Goal: Task Accomplishment & Management: Manage account settings

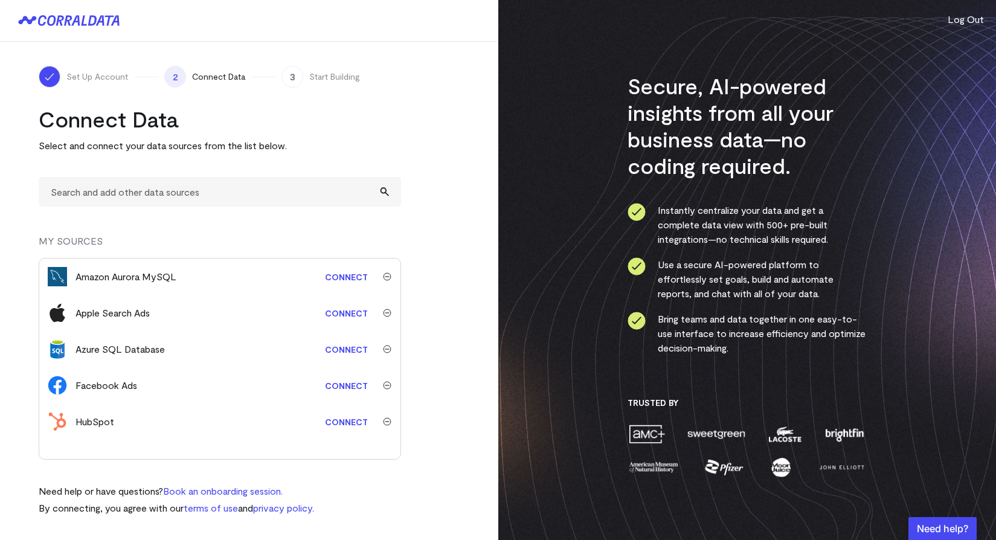
click at [99, 80] on span "Set Up Account" at bounding box center [97, 77] width 62 height 12
click at [227, 202] on input "text" at bounding box center [220, 192] width 362 height 30
type input "data"
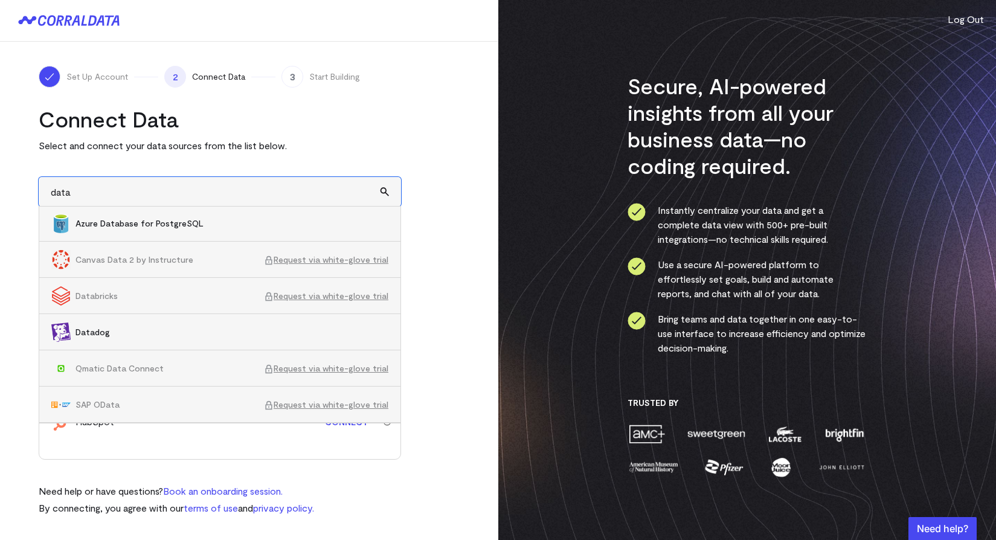
scroll to position [146, 0]
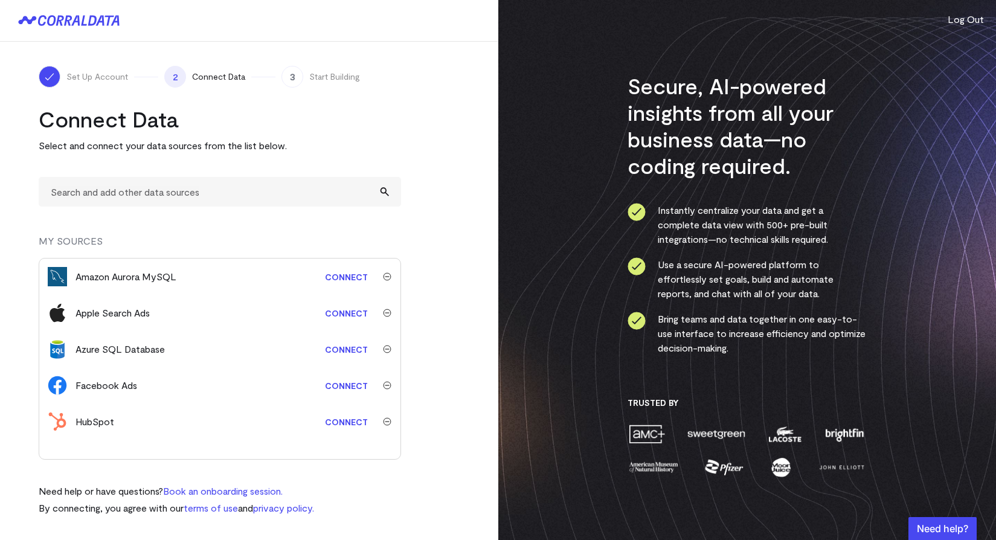
click at [404, 215] on turbo-frame "Connect Data Select and connect your data sources from the list below. MY SOURC…" at bounding box center [249, 311] width 421 height 410
click at [388, 277] on img "submit" at bounding box center [387, 276] width 8 height 8
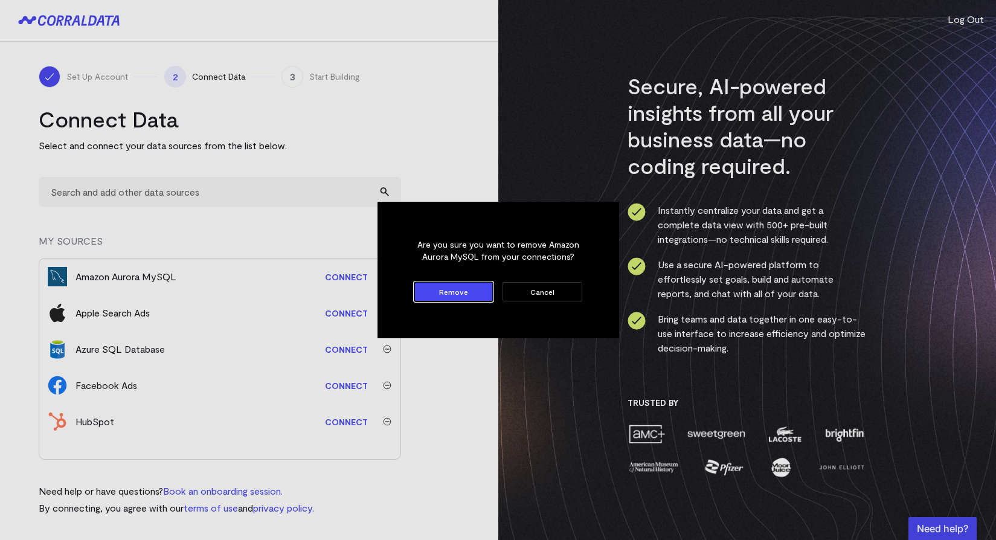
click at [538, 285] on button "Cancel" at bounding box center [542, 291] width 79 height 19
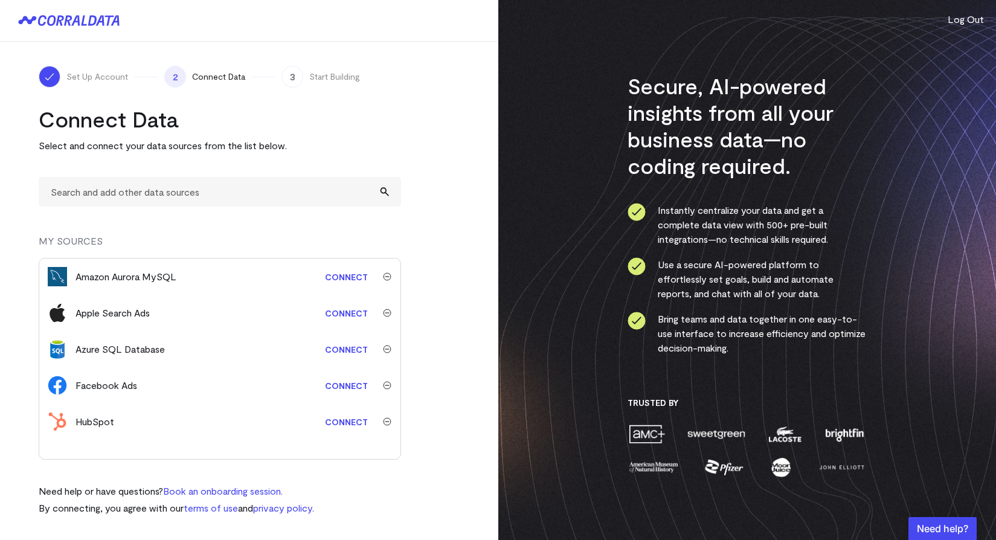
click at [193, 56] on div "Set Up Account 2 Connect Data 3 Start Building Connect Data Select and connect …" at bounding box center [249, 291] width 498 height 498
click at [62, 82] on div "Set Up Account" at bounding box center [83, 77] width 89 height 22
click at [46, 79] on img at bounding box center [49, 77] width 12 height 12
click at [61, 19] on icon at bounding box center [68, 20] width 101 height 11
click at [280, 199] on input "text" at bounding box center [220, 192] width 362 height 30
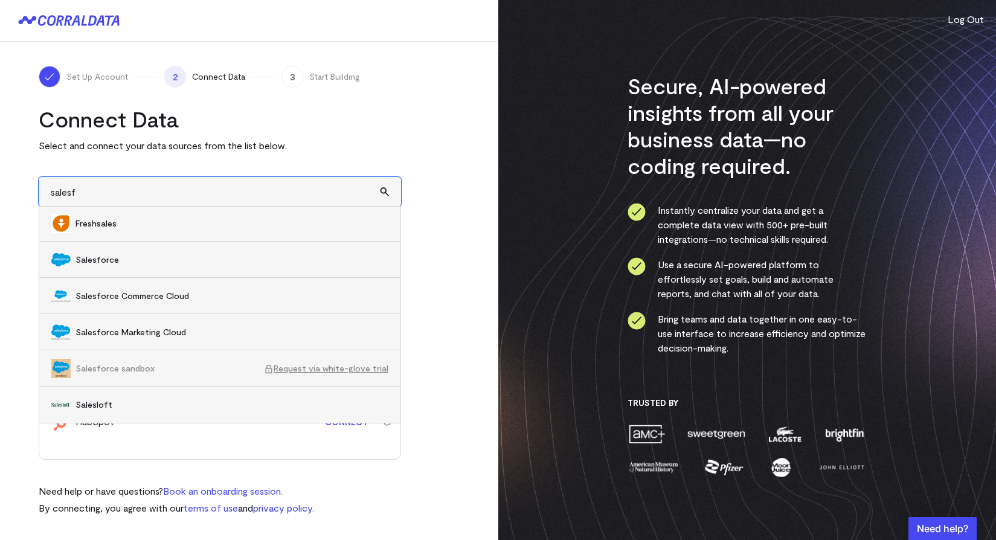
scroll to position [0, 0]
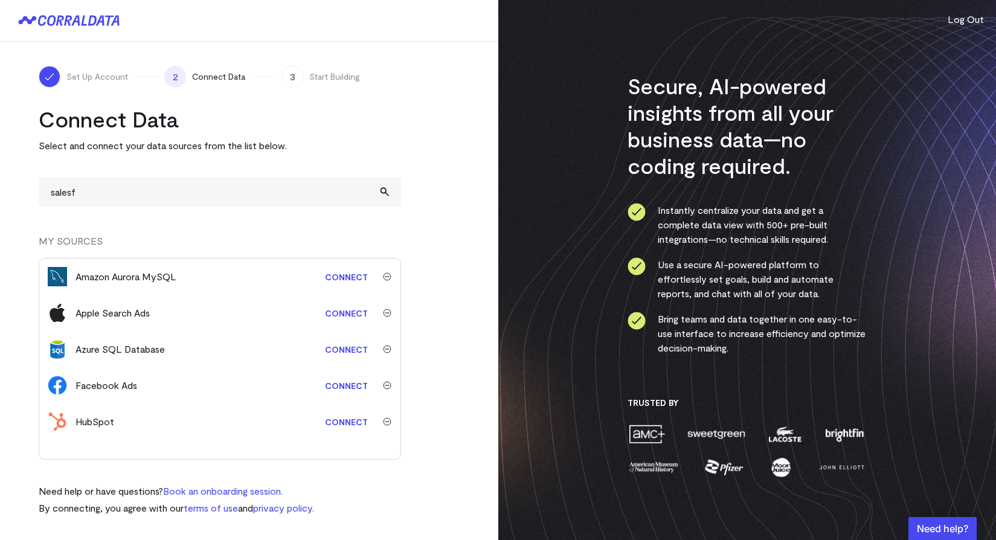
drag, startPoint x: 134, startPoint y: 102, endPoint x: 135, endPoint y: 156, distance: 53.8
click at [135, 155] on div "Set Up Account 2 Connect Data 3 Start Building Connect Data Select and connect …" at bounding box center [249, 291] width 498 height 498
click at [131, 196] on input "salesf" at bounding box center [220, 192] width 362 height 30
click at [169, 204] on input "salesfor" at bounding box center [220, 192] width 362 height 30
click at [159, 187] on input "salesfor" at bounding box center [220, 192] width 362 height 30
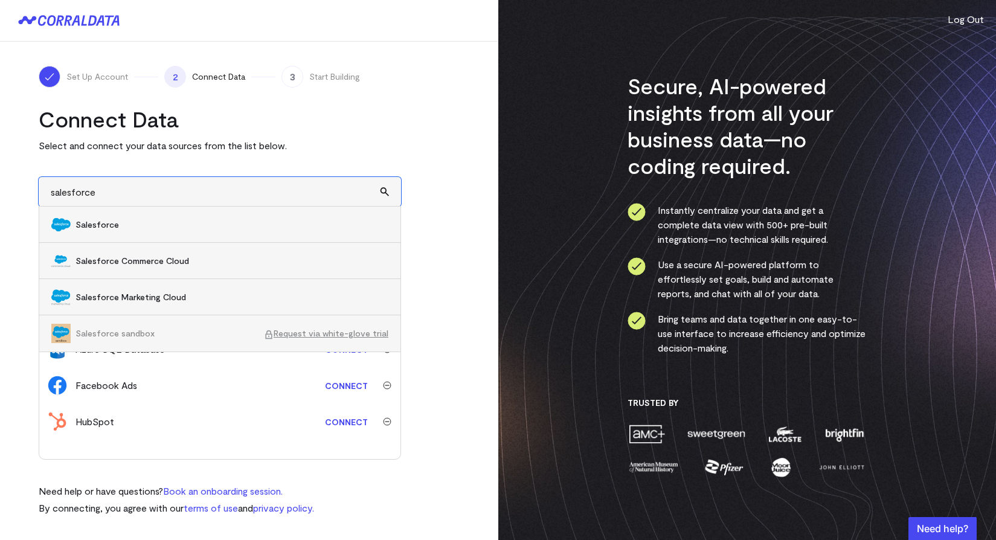
type input "salesforce"
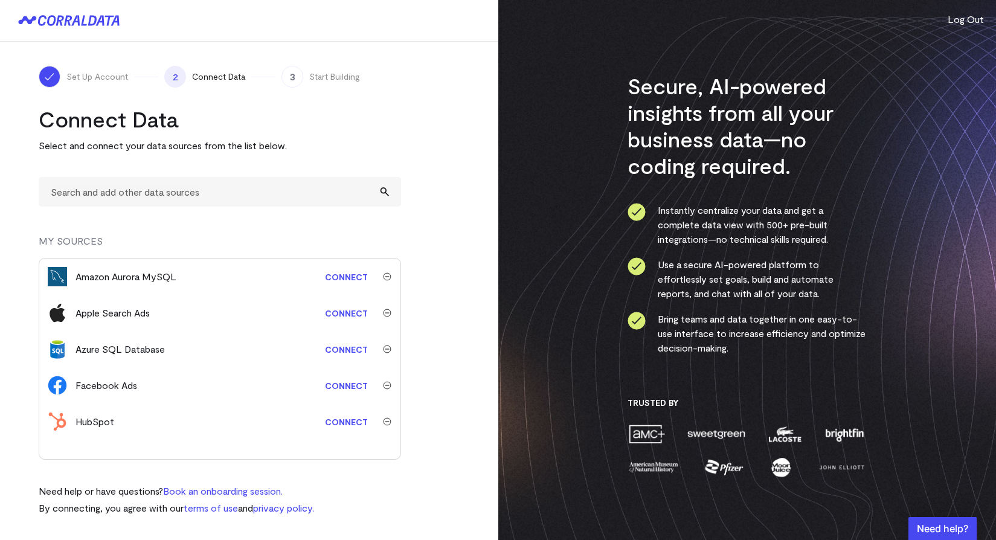
click at [344, 429] on link "Connect" at bounding box center [346, 422] width 55 height 22
click at [132, 171] on div "Connect Data Select and connect your data sources from the list below. MY SOURC…" at bounding box center [220, 311] width 362 height 410
click at [132, 197] on input "text" at bounding box center [220, 192] width 362 height 30
click at [144, 194] on input "text" at bounding box center [220, 192] width 362 height 30
click at [155, 183] on input "text" at bounding box center [220, 192] width 362 height 30
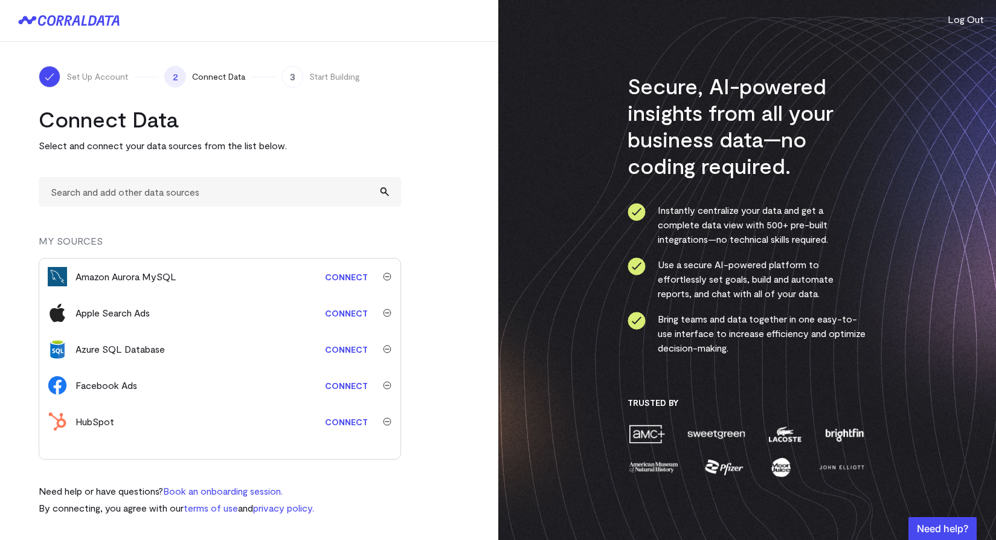
click at [162, 172] on div "Connect Data Select and connect your data sources from the list below. MY SOURC…" at bounding box center [220, 311] width 362 height 410
click at [161, 183] on input "text" at bounding box center [220, 192] width 362 height 30
type input "snow"
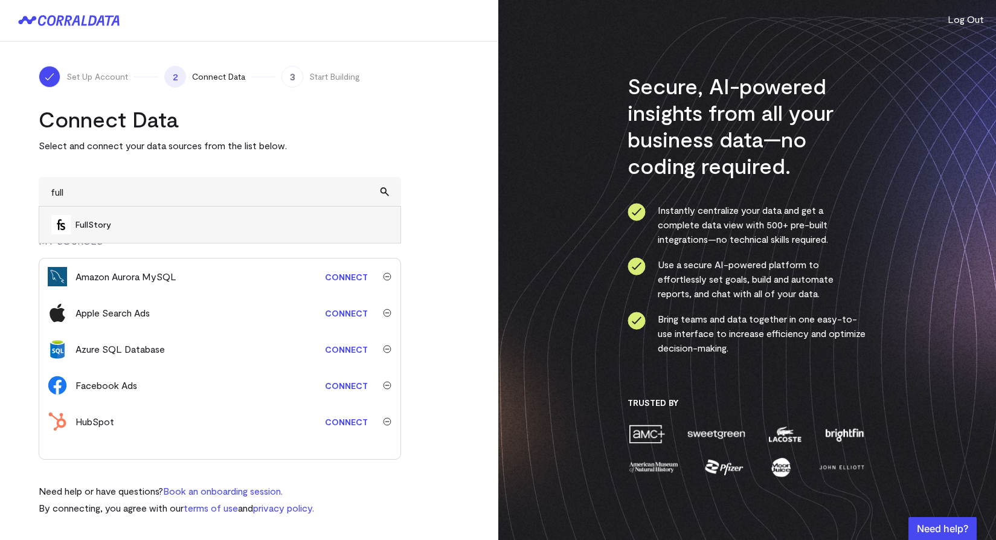
click at [123, 229] on span "FullStory" at bounding box center [232, 225] width 313 height 12
type input "FullStory"
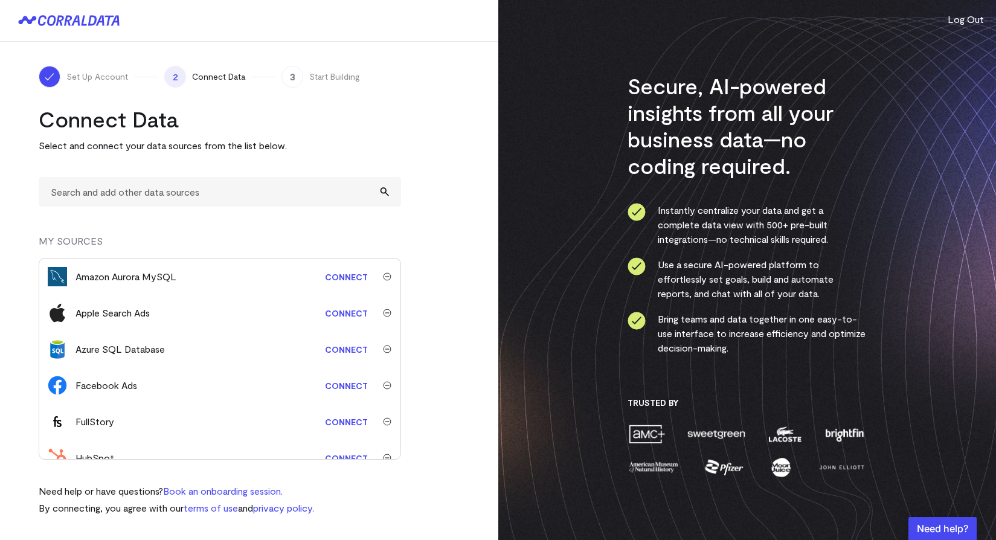
scroll to position [17, 0]
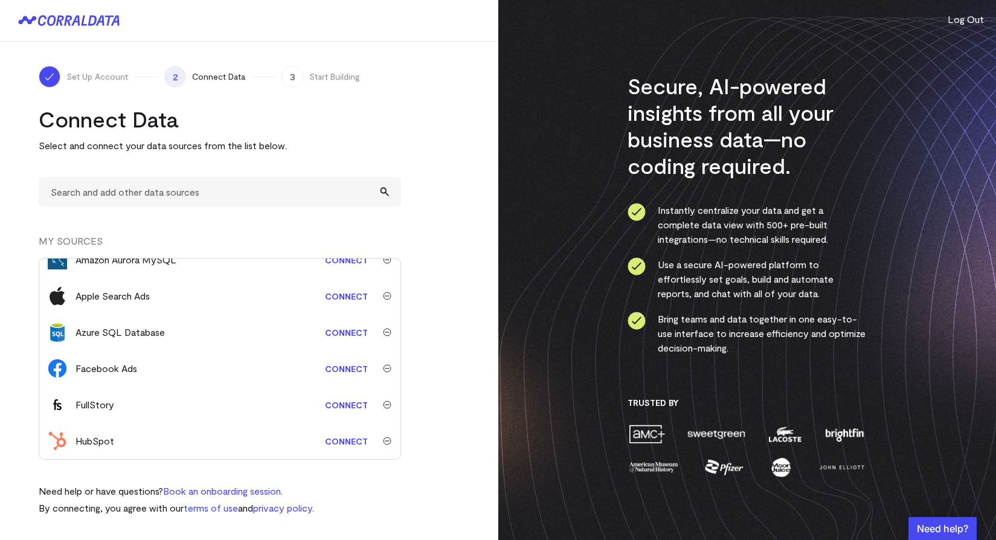
click at [338, 404] on link "Connect" at bounding box center [346, 405] width 55 height 22
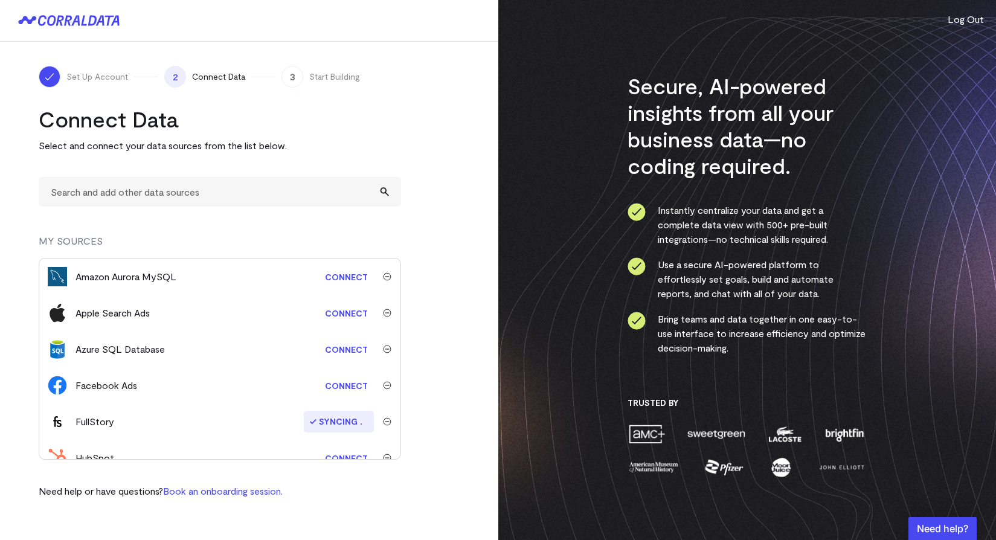
scroll to position [17, 0]
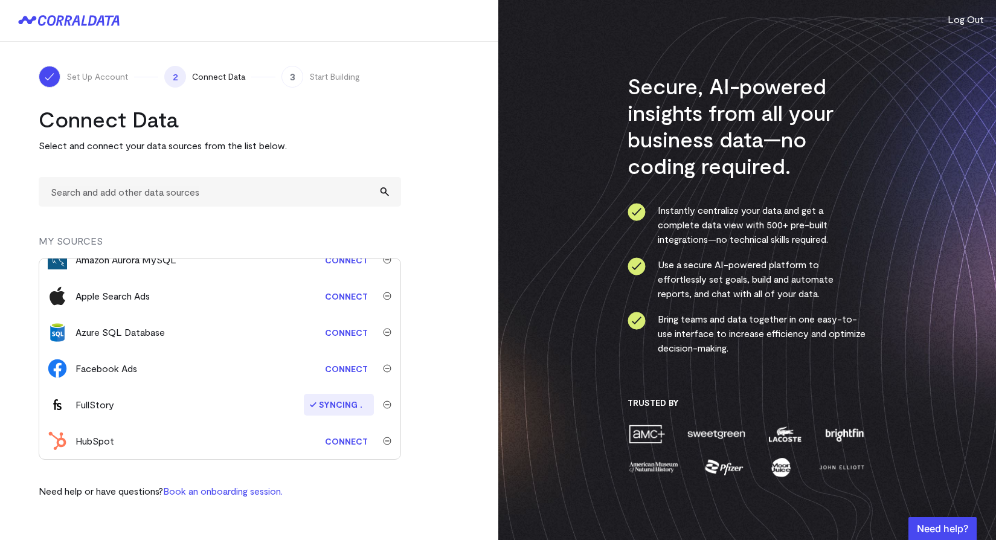
click at [383, 366] on img "submit" at bounding box center [387, 368] width 8 height 8
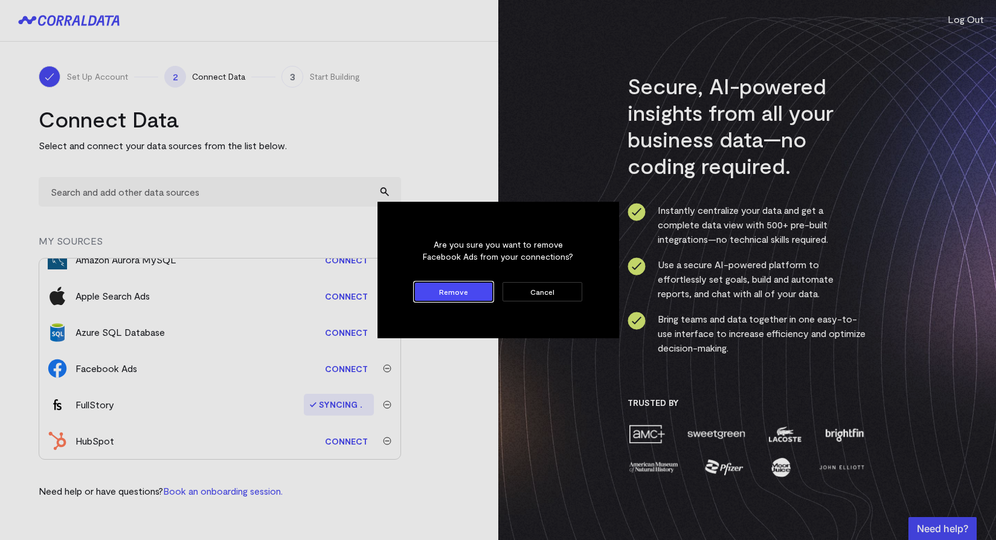
click at [442, 302] on form "Are you sure you want to remove Facebook Ads from your connections? Remove Canc…" at bounding box center [498, 270] width 187 height 82
click at [452, 295] on button "Remove" at bounding box center [453, 291] width 79 height 19
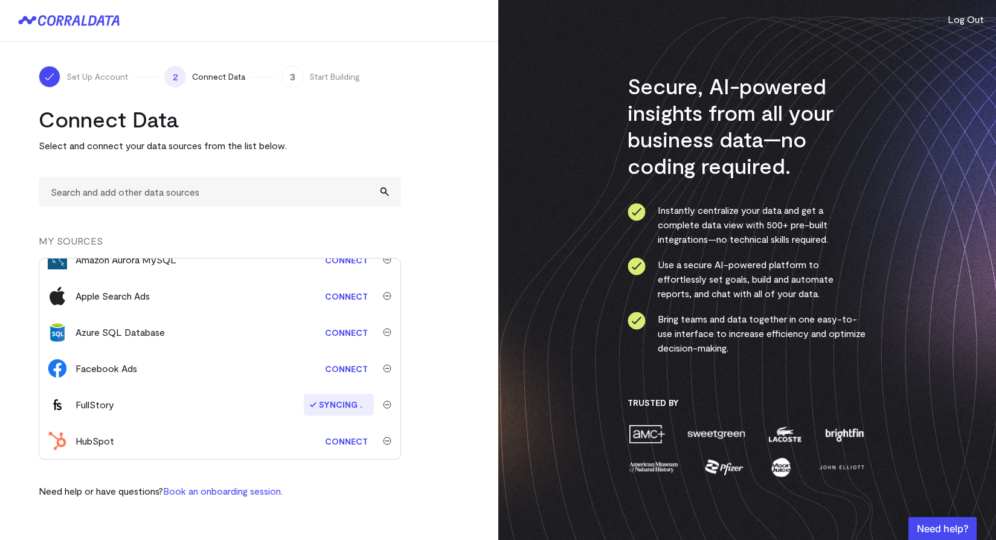
click at [383, 331] on img "submit" at bounding box center [387, 332] width 8 height 8
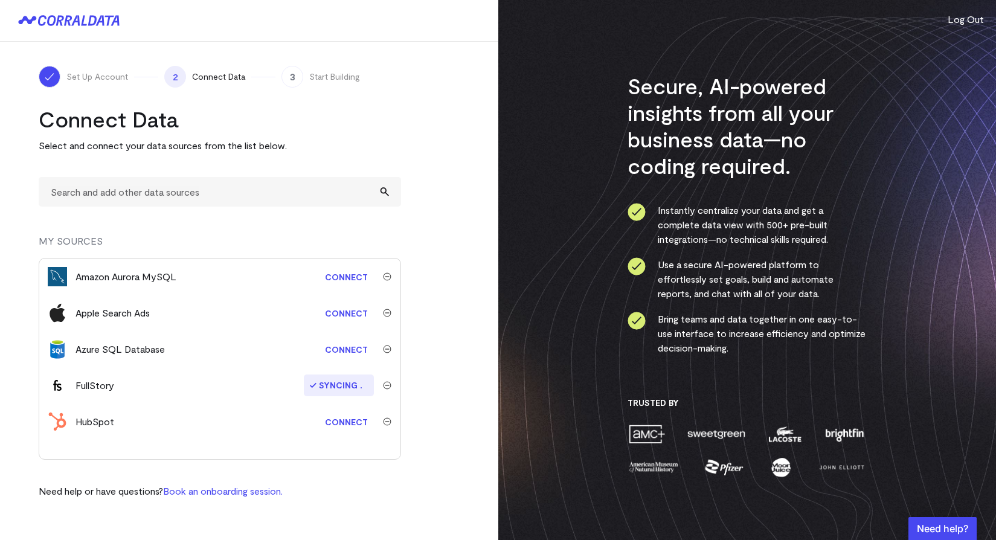
click at [381, 306] on div "Apple Search Ads Connect" at bounding box center [219, 313] width 361 height 36
click at [393, 314] on div at bounding box center [387, 313] width 27 height 8
click at [387, 312] on img "submit" at bounding box center [387, 313] width 8 height 8
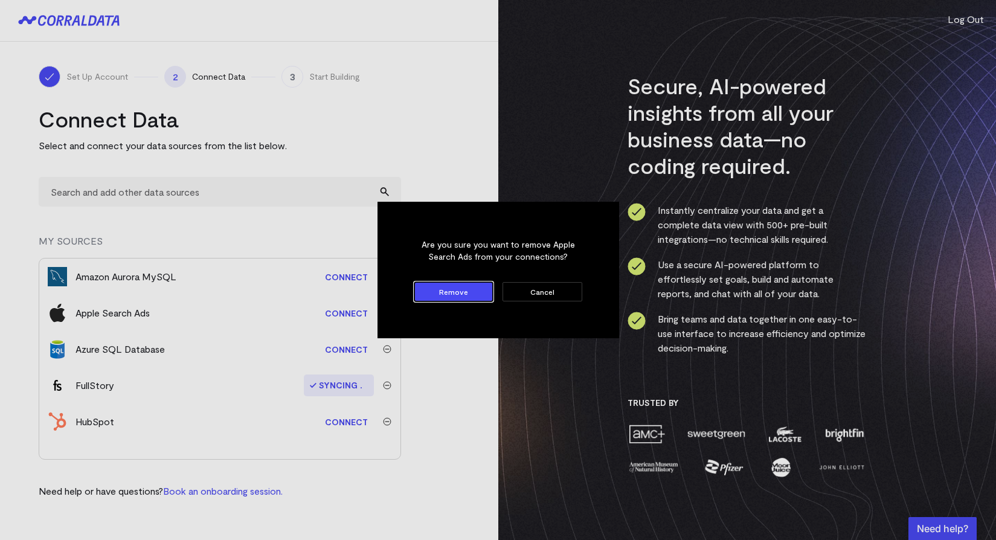
click at [423, 297] on button "Remove" at bounding box center [453, 291] width 79 height 19
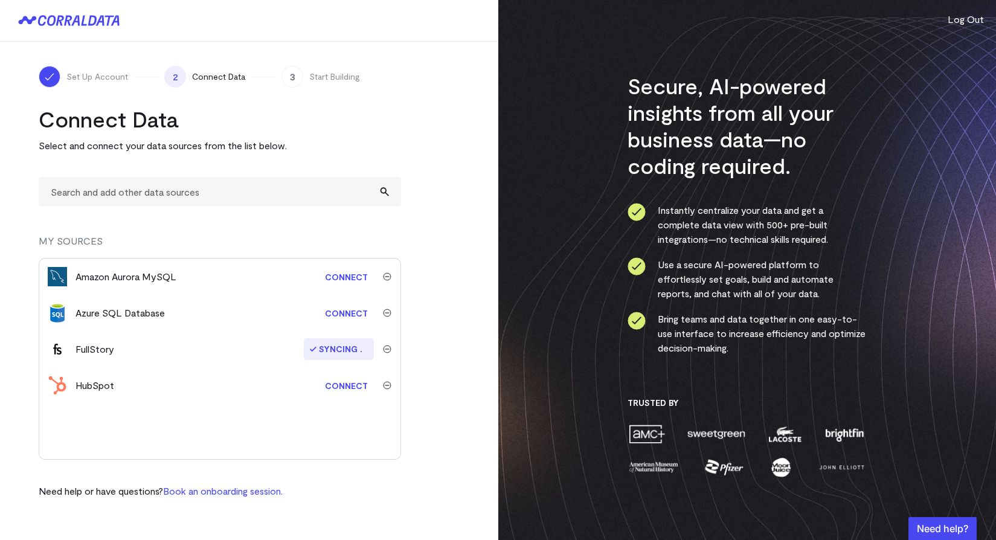
click at [385, 275] on img "submit" at bounding box center [387, 276] width 8 height 8
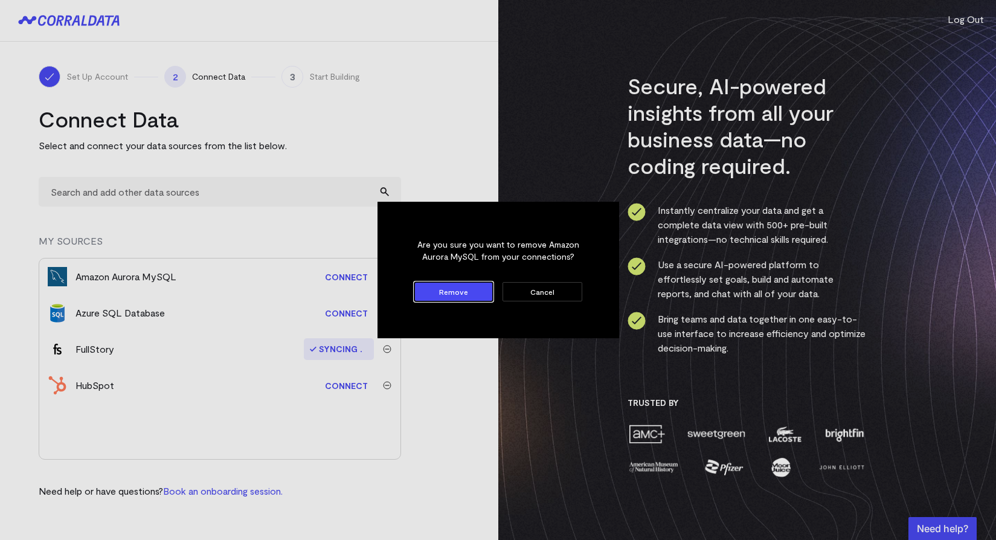
click at [445, 294] on button "Remove" at bounding box center [453, 291] width 79 height 19
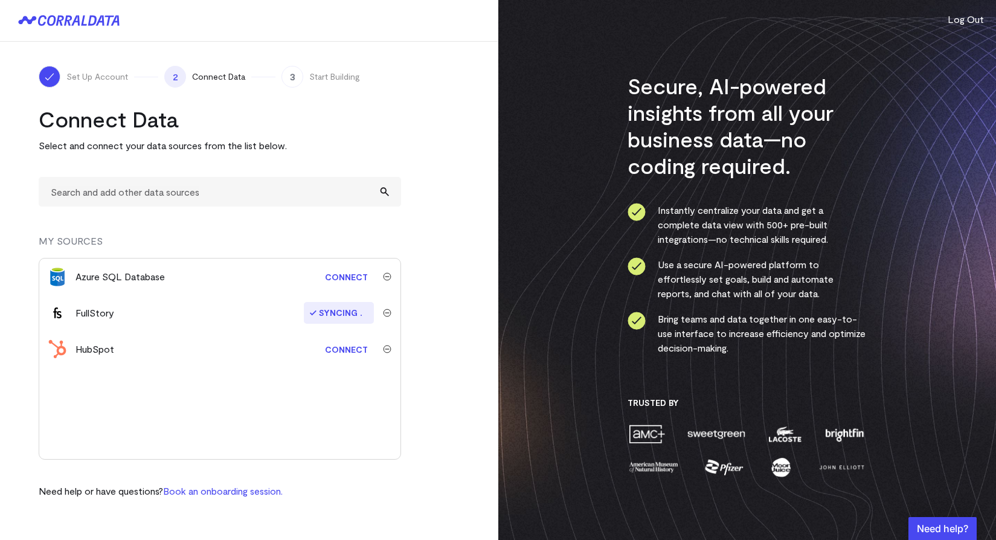
click at [387, 275] on img "submit" at bounding box center [387, 276] width 8 height 8
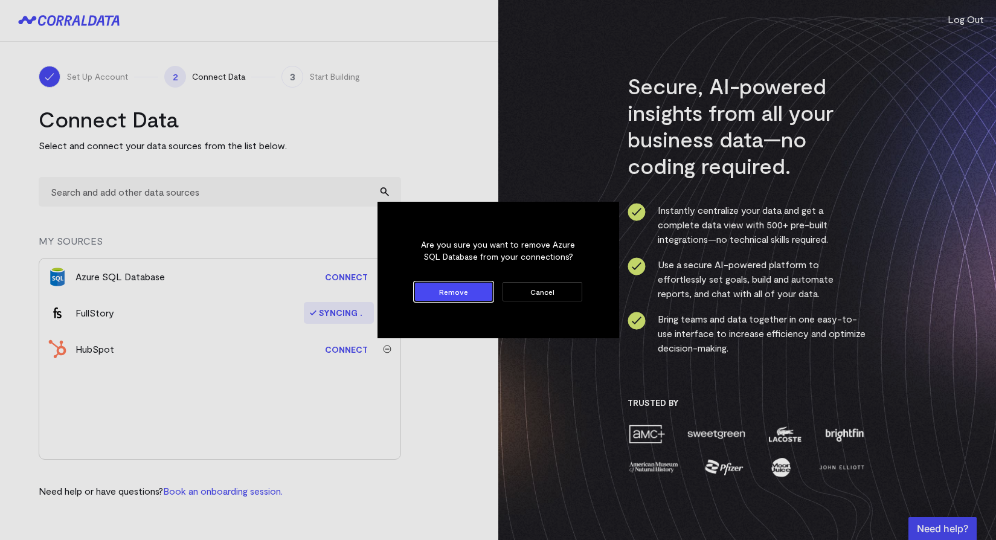
click at [439, 295] on button "Remove" at bounding box center [453, 291] width 79 height 19
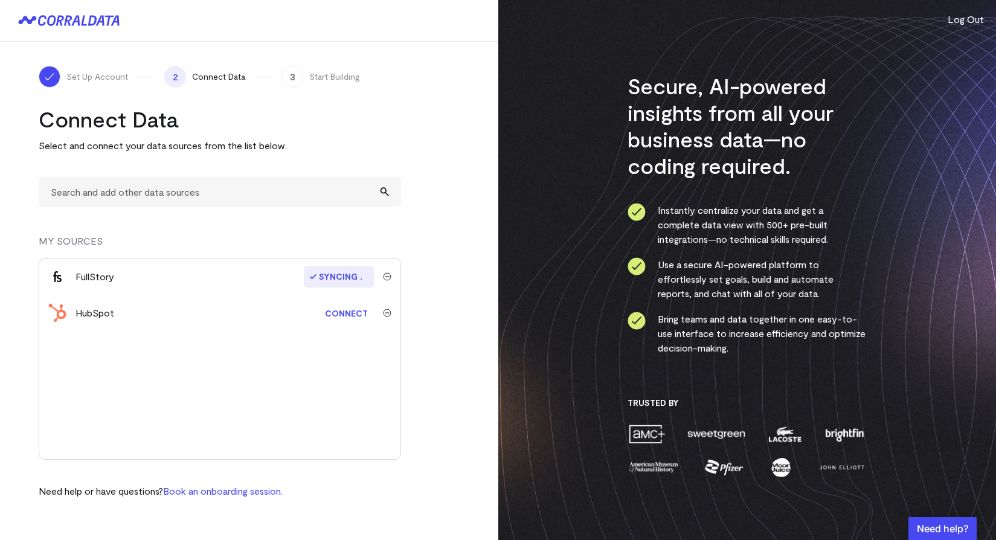
click at [385, 309] on img "submit" at bounding box center [387, 313] width 8 height 8
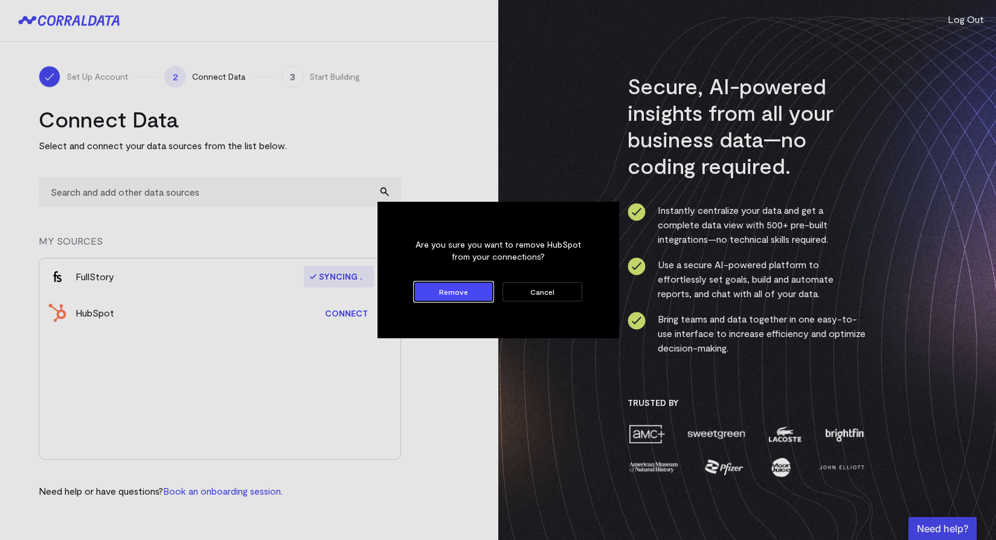
click at [451, 292] on button "Remove" at bounding box center [453, 291] width 79 height 19
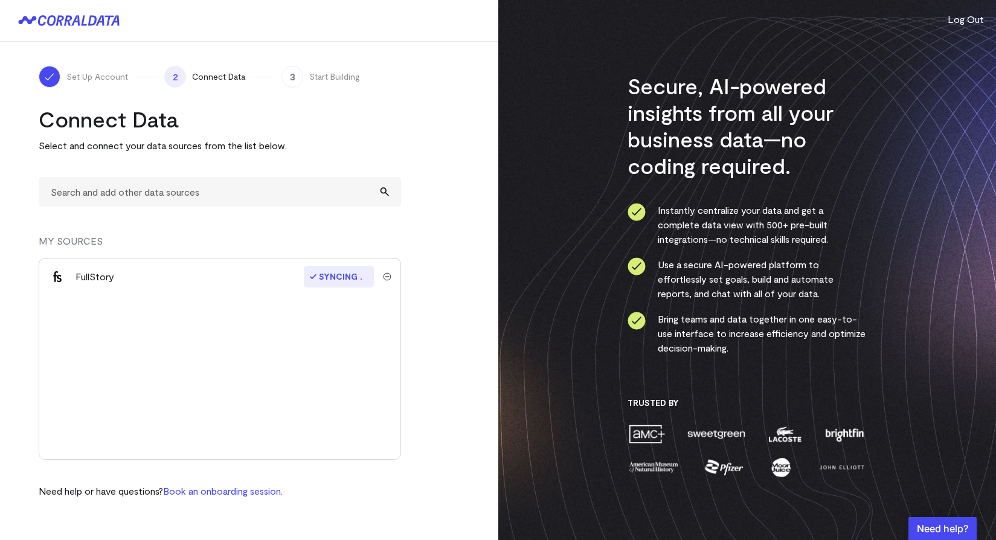
click at [249, 174] on div "Connect Data Select and connect your data sources from the list below. MY SOURC…" at bounding box center [220, 302] width 362 height 393
click at [240, 184] on input "text" at bounding box center [220, 192] width 362 height 30
click at [213, 74] on span "Connect Data" at bounding box center [218, 77] width 53 height 12
click at [182, 74] on span "2" at bounding box center [175, 77] width 22 height 22
click at [333, 76] on span "Start Building" at bounding box center [334, 77] width 51 height 12
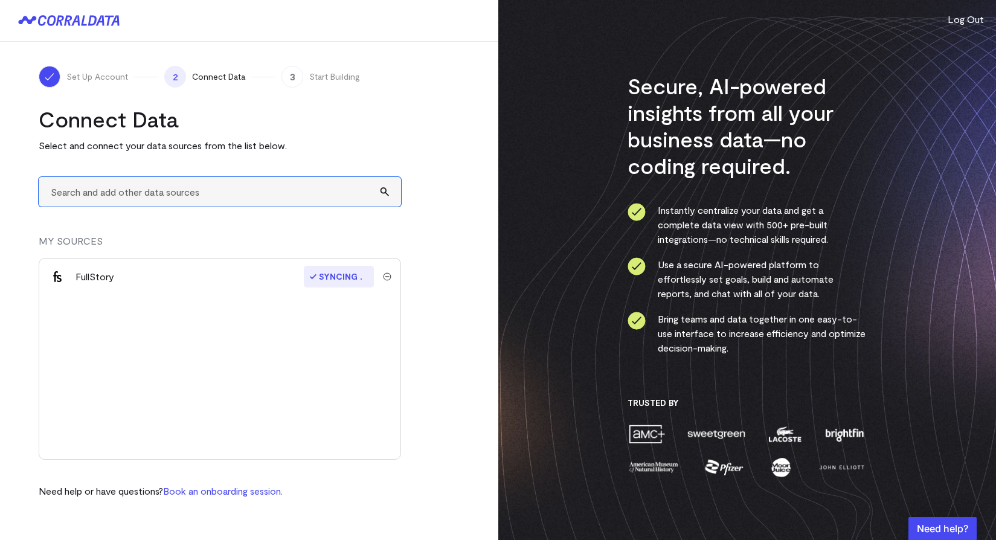
click at [309, 195] on input "text" at bounding box center [220, 192] width 362 height 30
click at [285, 186] on input "text" at bounding box center [220, 192] width 362 height 30
type input "notio"
type input "c"
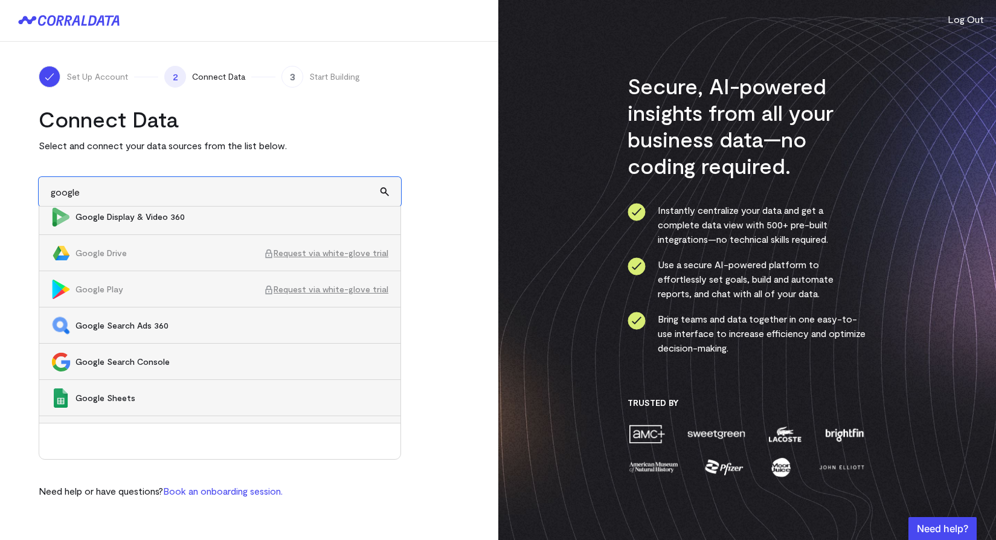
scroll to position [545, 0]
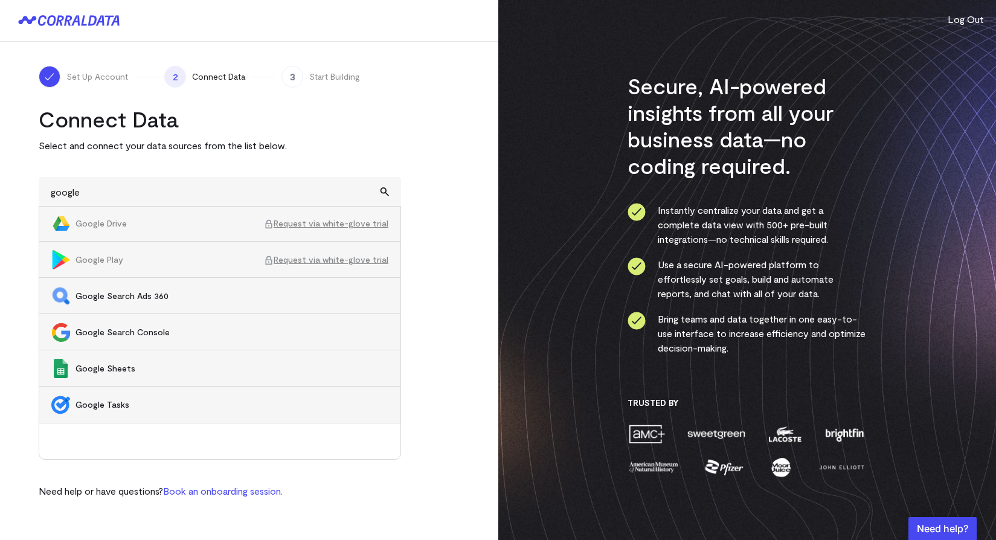
click at [103, 365] on span "Google Sheets" at bounding box center [232, 368] width 313 height 12
type input "Google Sheets"
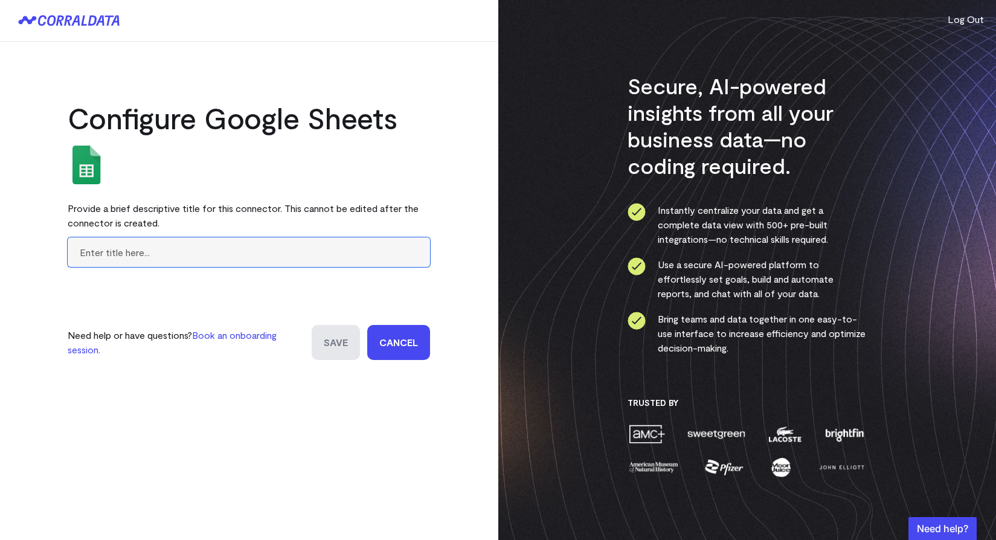
click at [235, 257] on input "text" at bounding box center [249, 252] width 362 height 30
type input "gsheets"
click at [355, 341] on input "Save" at bounding box center [336, 342] width 48 height 35
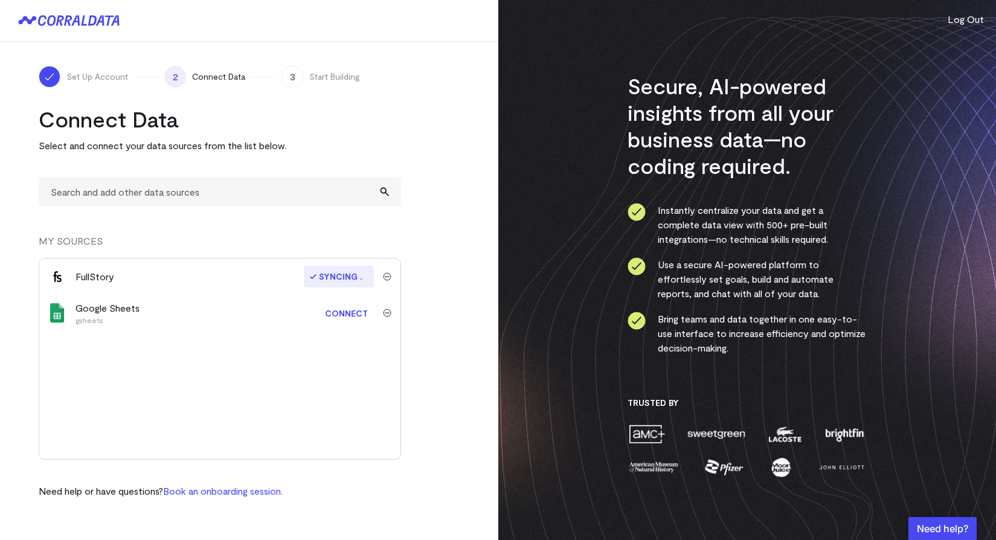
click at [353, 313] on link "Connect" at bounding box center [346, 313] width 55 height 22
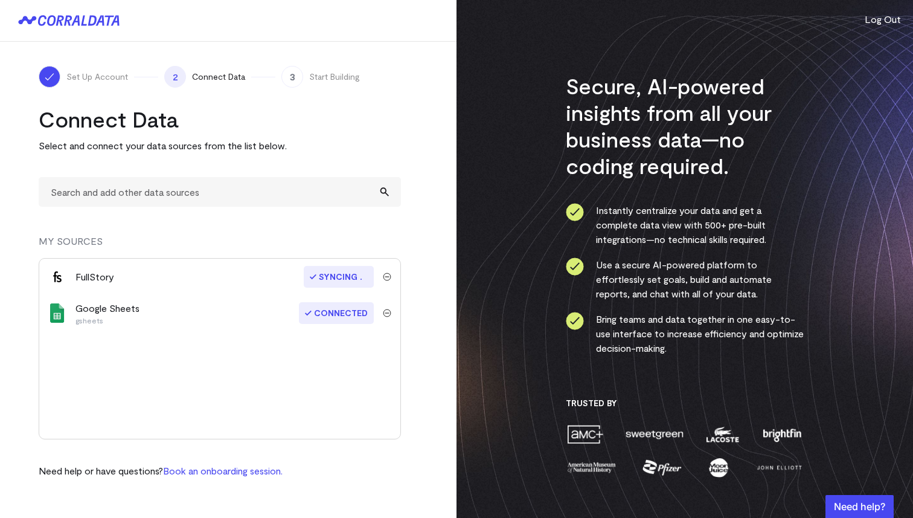
click at [390, 275] on img "submit" at bounding box center [387, 276] width 8 height 8
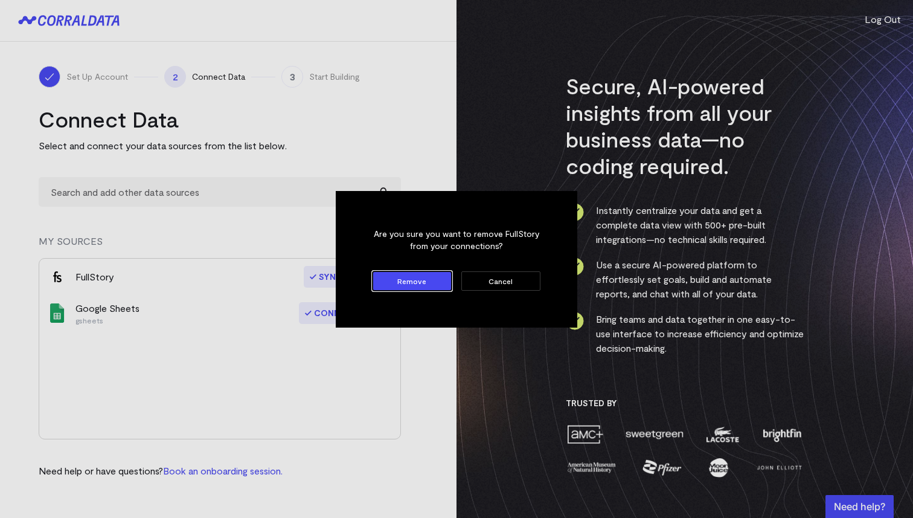
click at [415, 278] on button "Remove" at bounding box center [412, 280] width 79 height 19
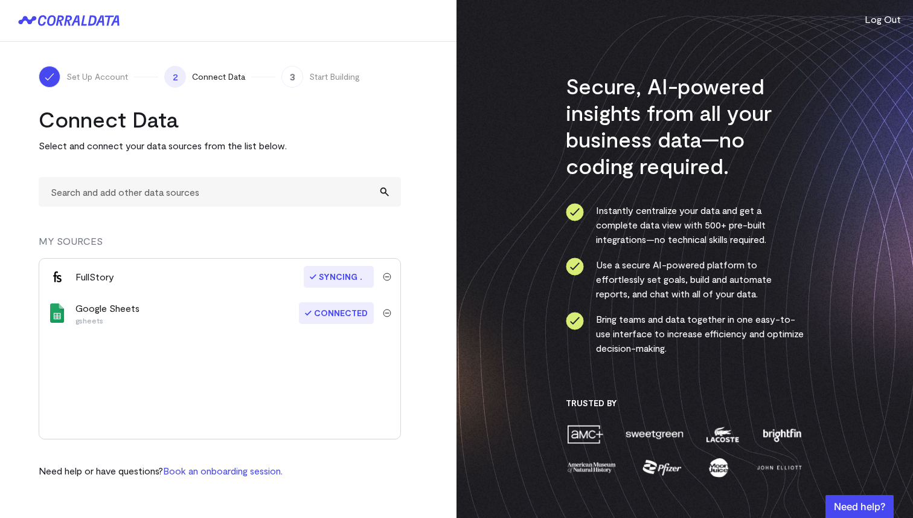
click at [392, 274] on div at bounding box center [387, 276] width 27 height 8
click at [385, 275] on img "submit" at bounding box center [387, 276] width 8 height 8
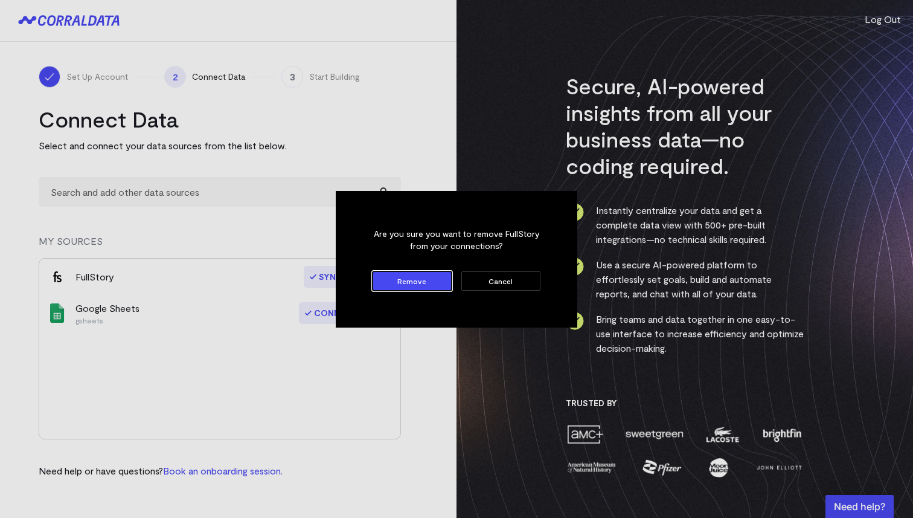
click at [415, 283] on button "Remove" at bounding box center [412, 280] width 79 height 19
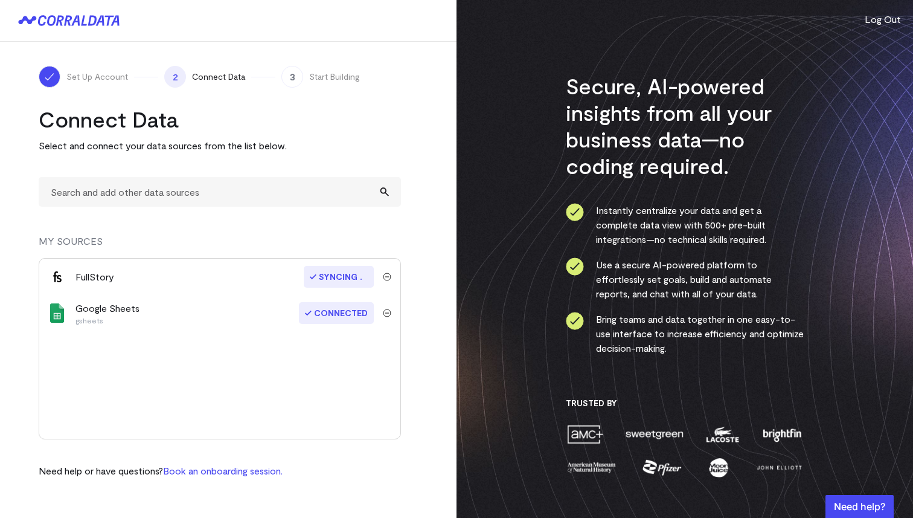
click at [339, 275] on span "Syncing" at bounding box center [339, 277] width 70 height 22
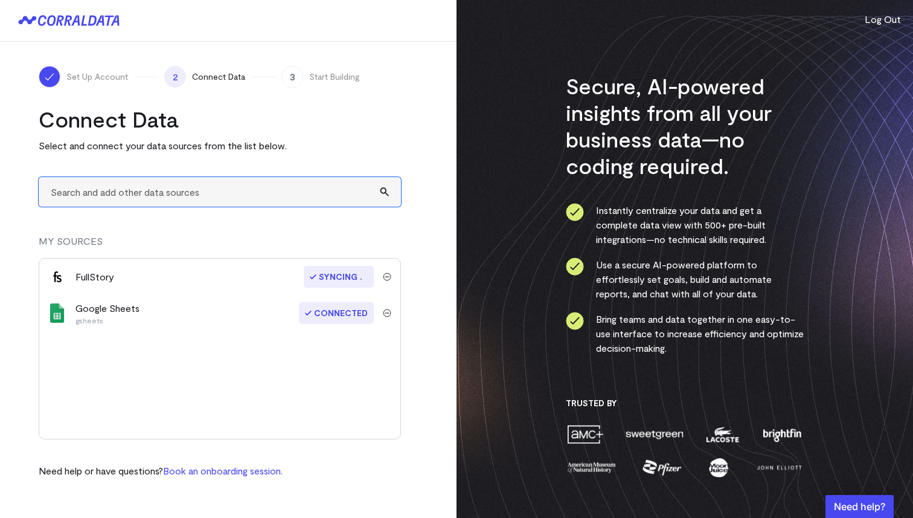
click at [188, 179] on input "text" at bounding box center [220, 192] width 362 height 30
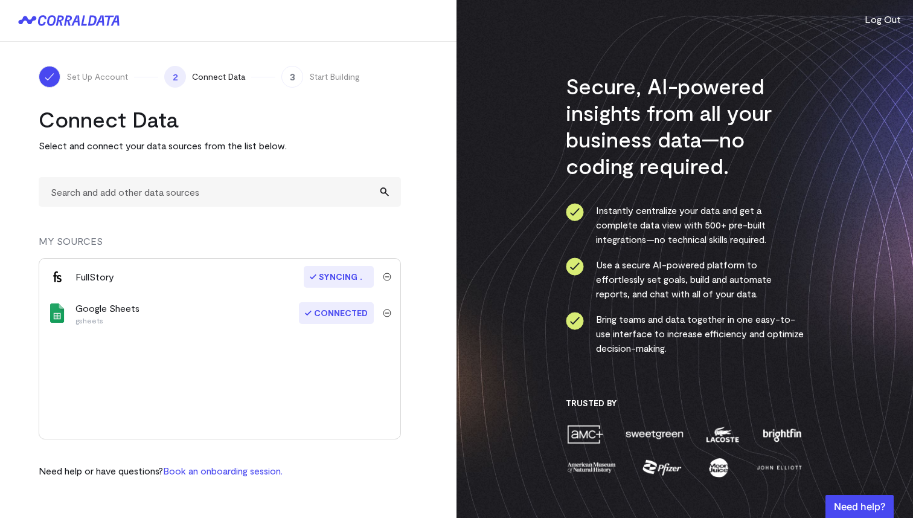
click at [231, 82] on span "Connect Data" at bounding box center [218, 77] width 53 height 12
click at [317, 74] on span "Start Building" at bounding box center [334, 77] width 51 height 12
